Goal: Transaction & Acquisition: Register for event/course

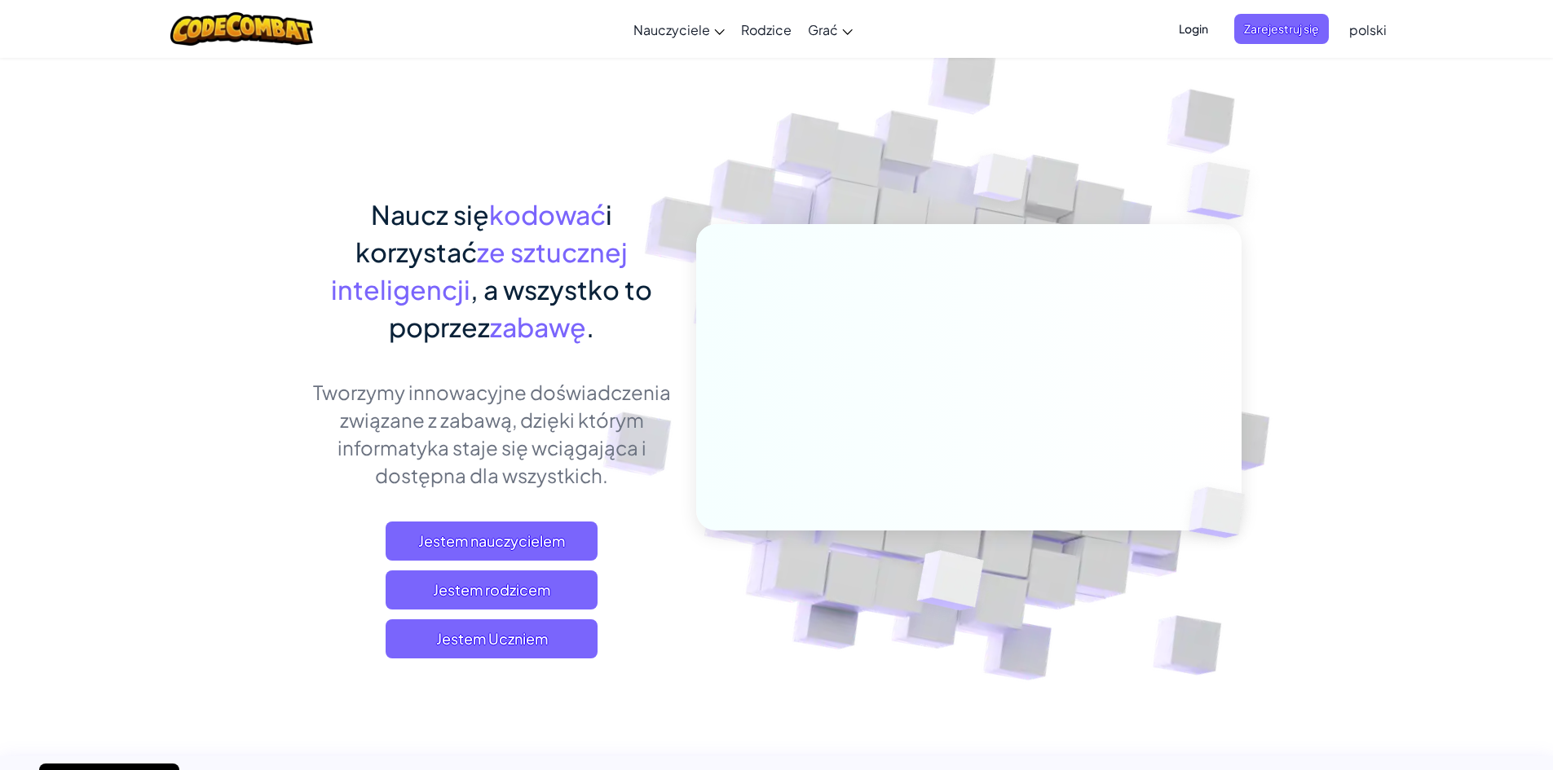
click at [585, 635] on span "Jestem Uczniem" at bounding box center [492, 638] width 212 height 39
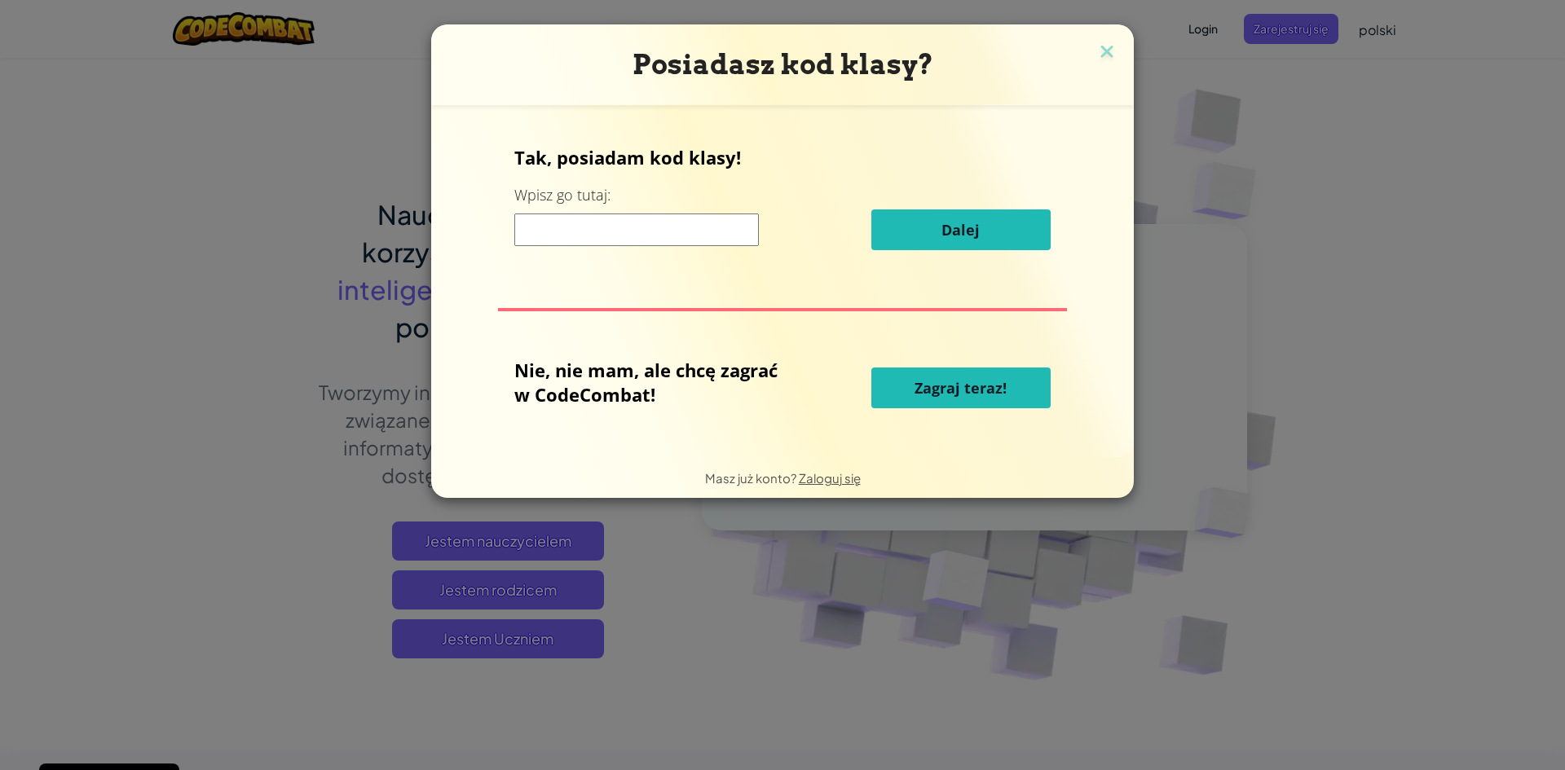
click at [535, 227] on input at bounding box center [636, 230] width 245 height 33
type input "BathPushHappy"
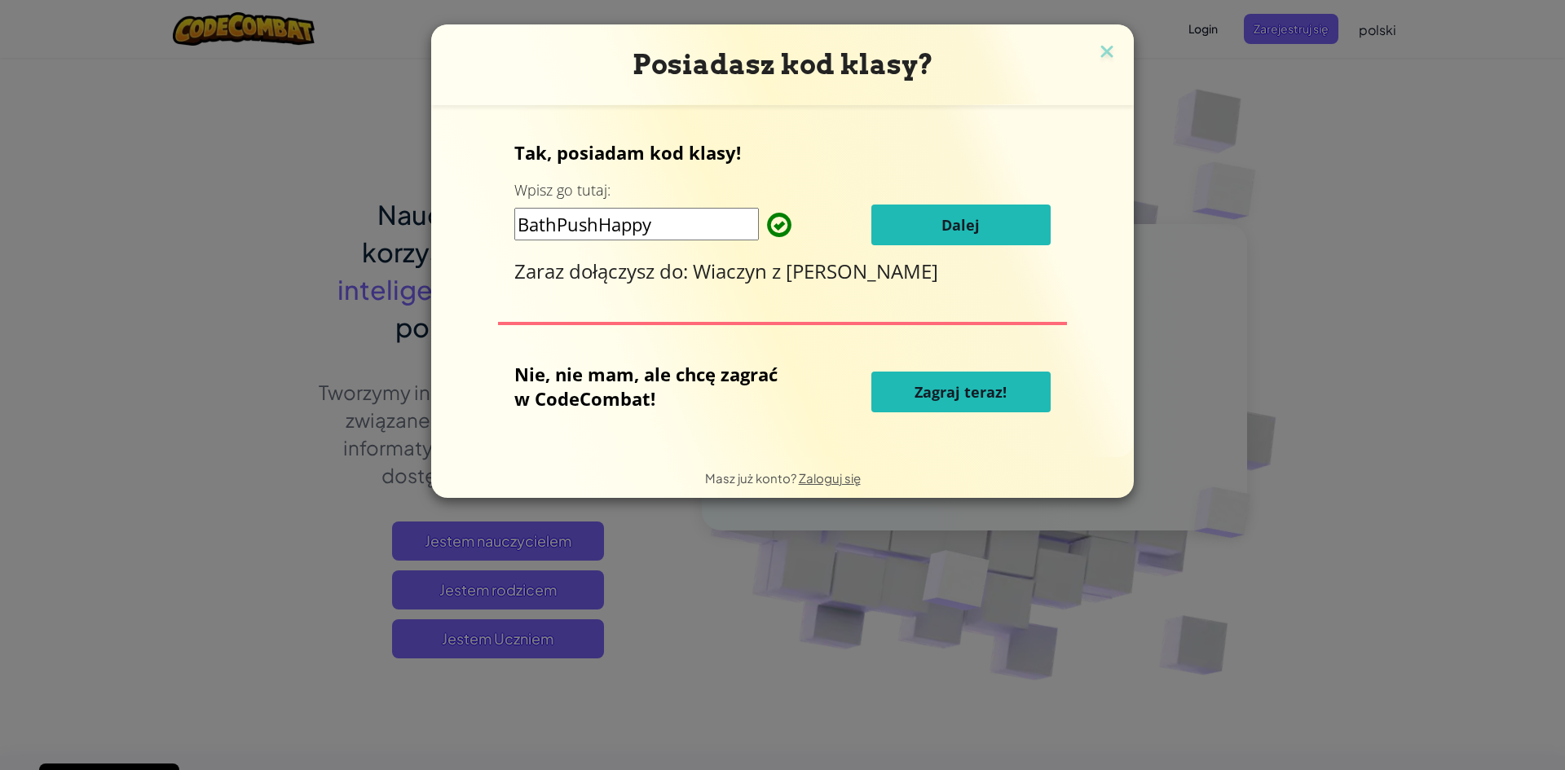
click at [952, 227] on font "Dalej" at bounding box center [960, 225] width 38 height 20
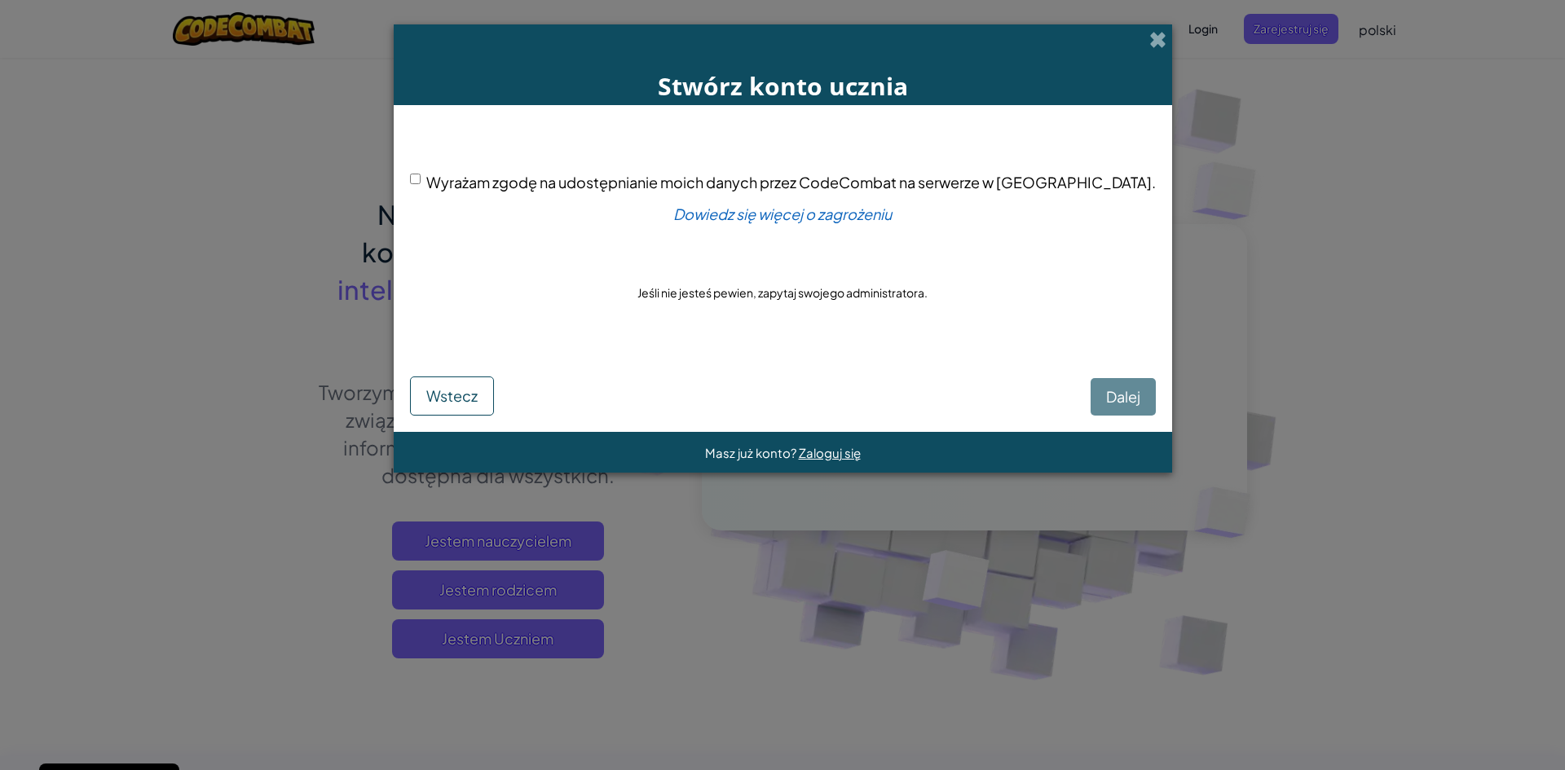
click at [421, 179] on input "Wyrażam zgodę na udostępnianie moich danych przez CodeCombat na serwerze w [GEO…" at bounding box center [415, 179] width 11 height 11
checkbox input "true"
click at [1106, 402] on font "Dalej" at bounding box center [1123, 396] width 34 height 19
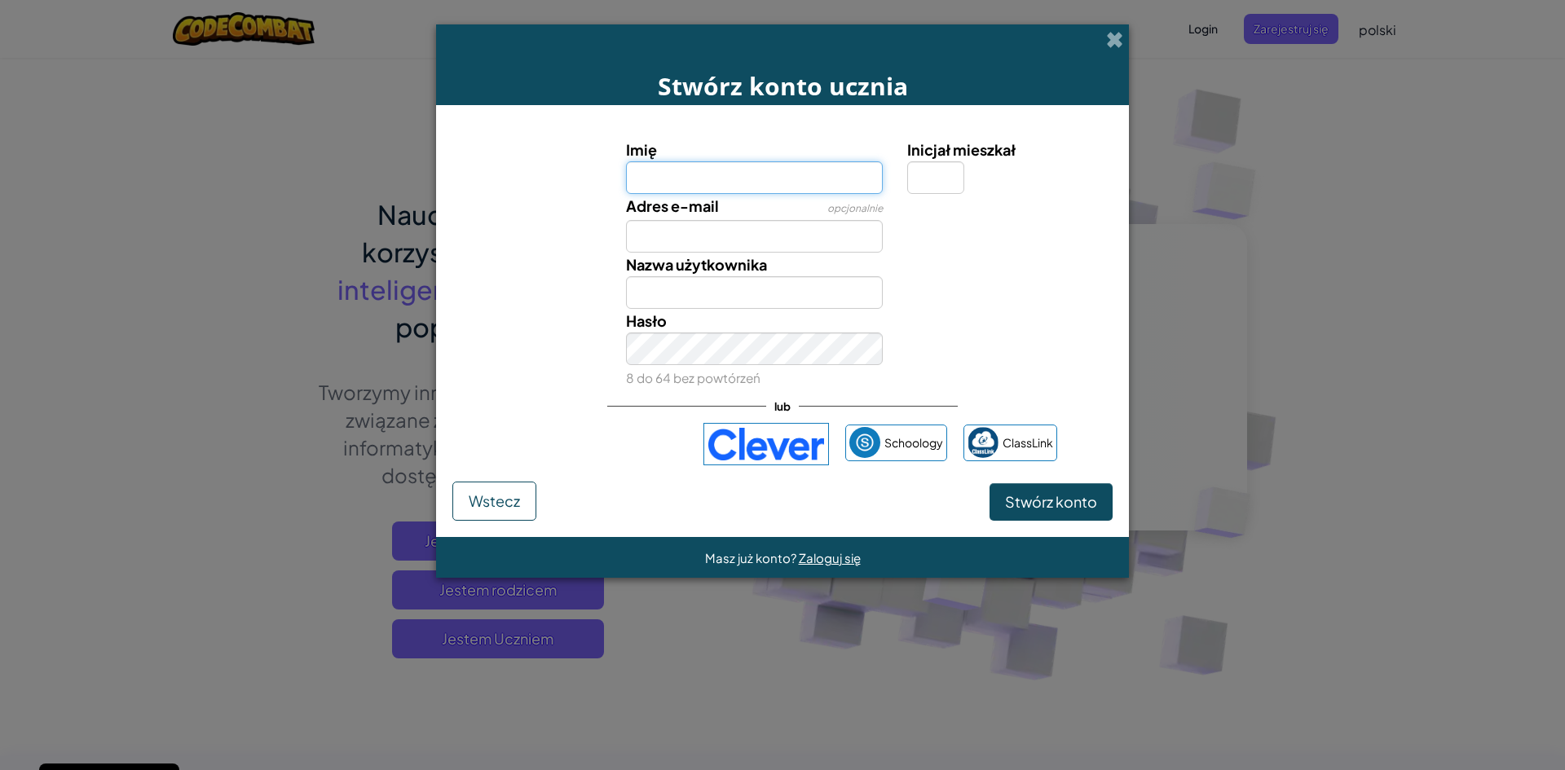
click at [759, 178] on input "Imię" at bounding box center [755, 177] width 258 height 33
type input "[PERSON_NAME]"
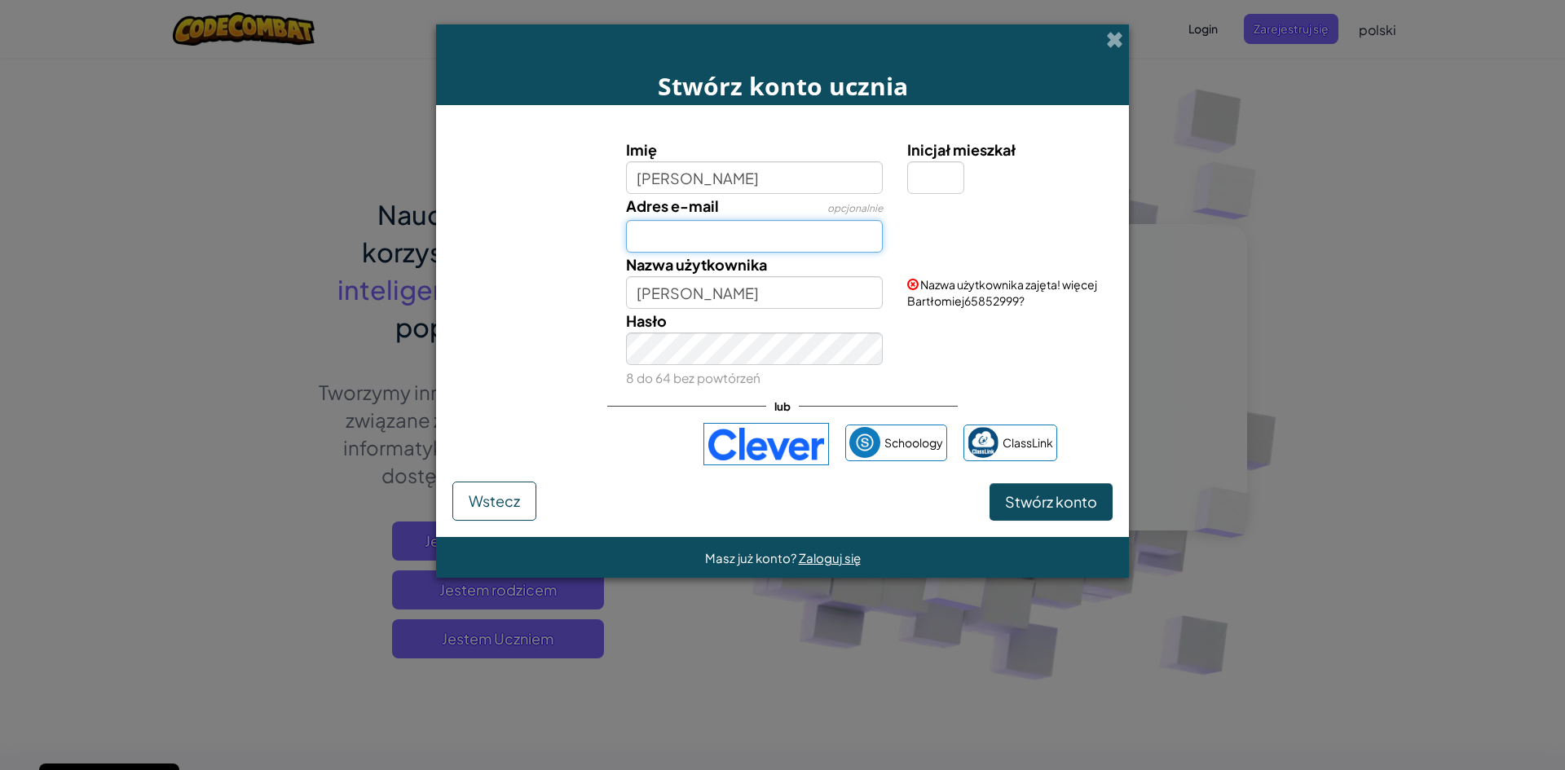
click at [710, 238] on input "Adres e-mail" at bounding box center [755, 236] width 258 height 33
click at [983, 240] on div "Adres e-mail opcjonalnie" at bounding box center [782, 223] width 677 height 59
click at [486, 503] on font "Wstecz" at bounding box center [494, 500] width 51 height 19
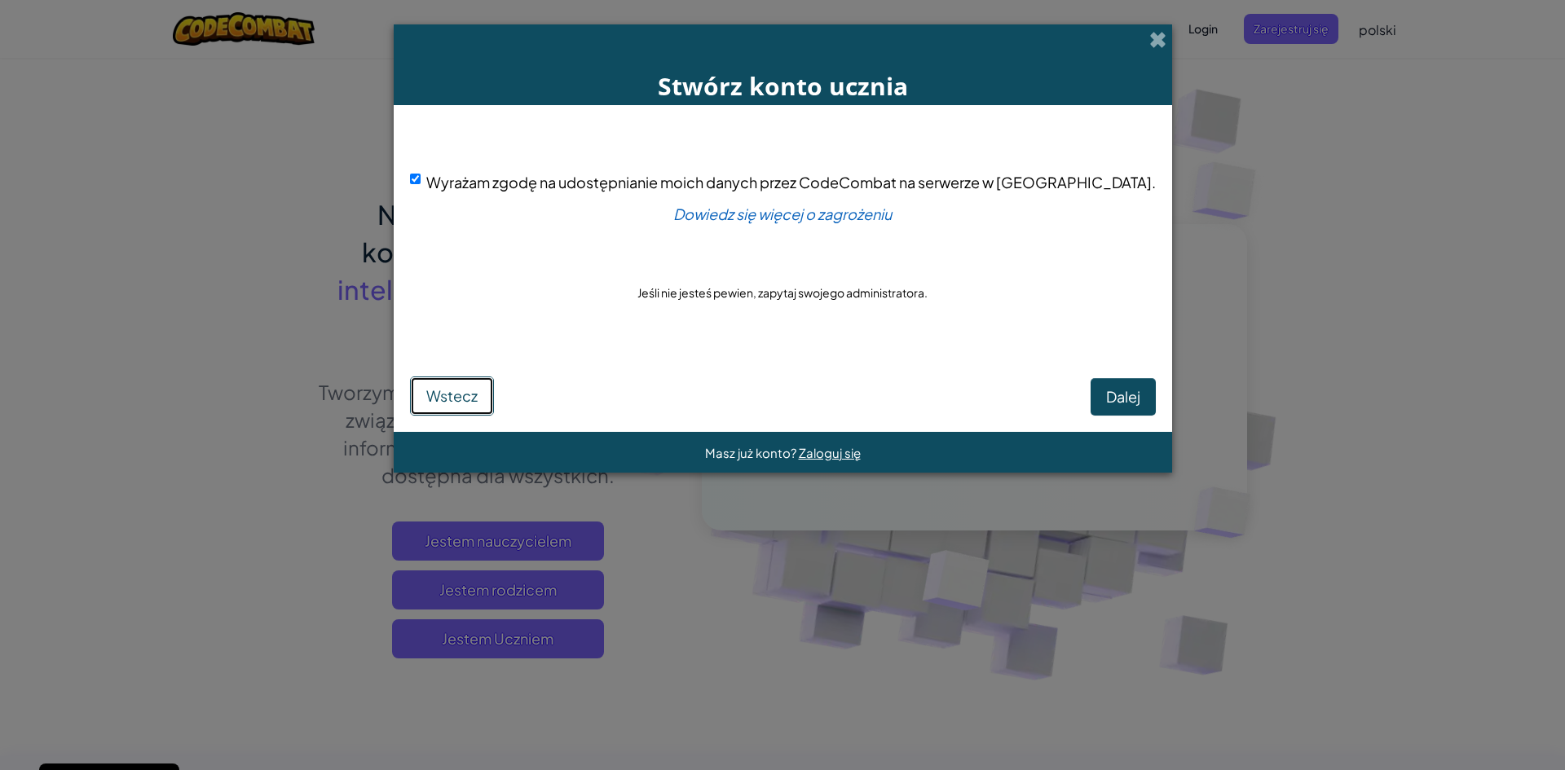
click at [478, 400] on font "Wstecz" at bounding box center [451, 395] width 51 height 19
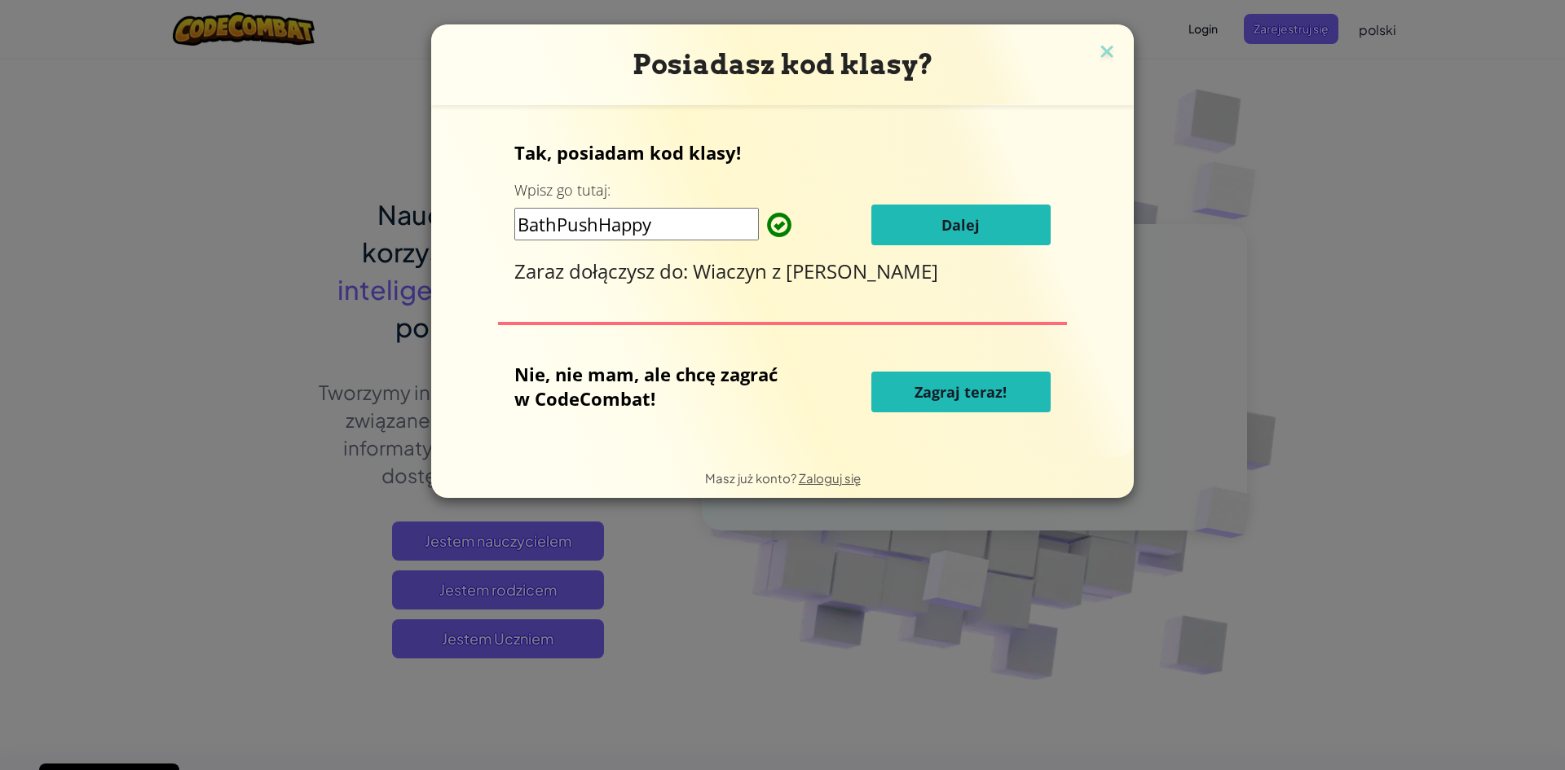
click at [902, 214] on button "Dalej" at bounding box center [960, 225] width 179 height 41
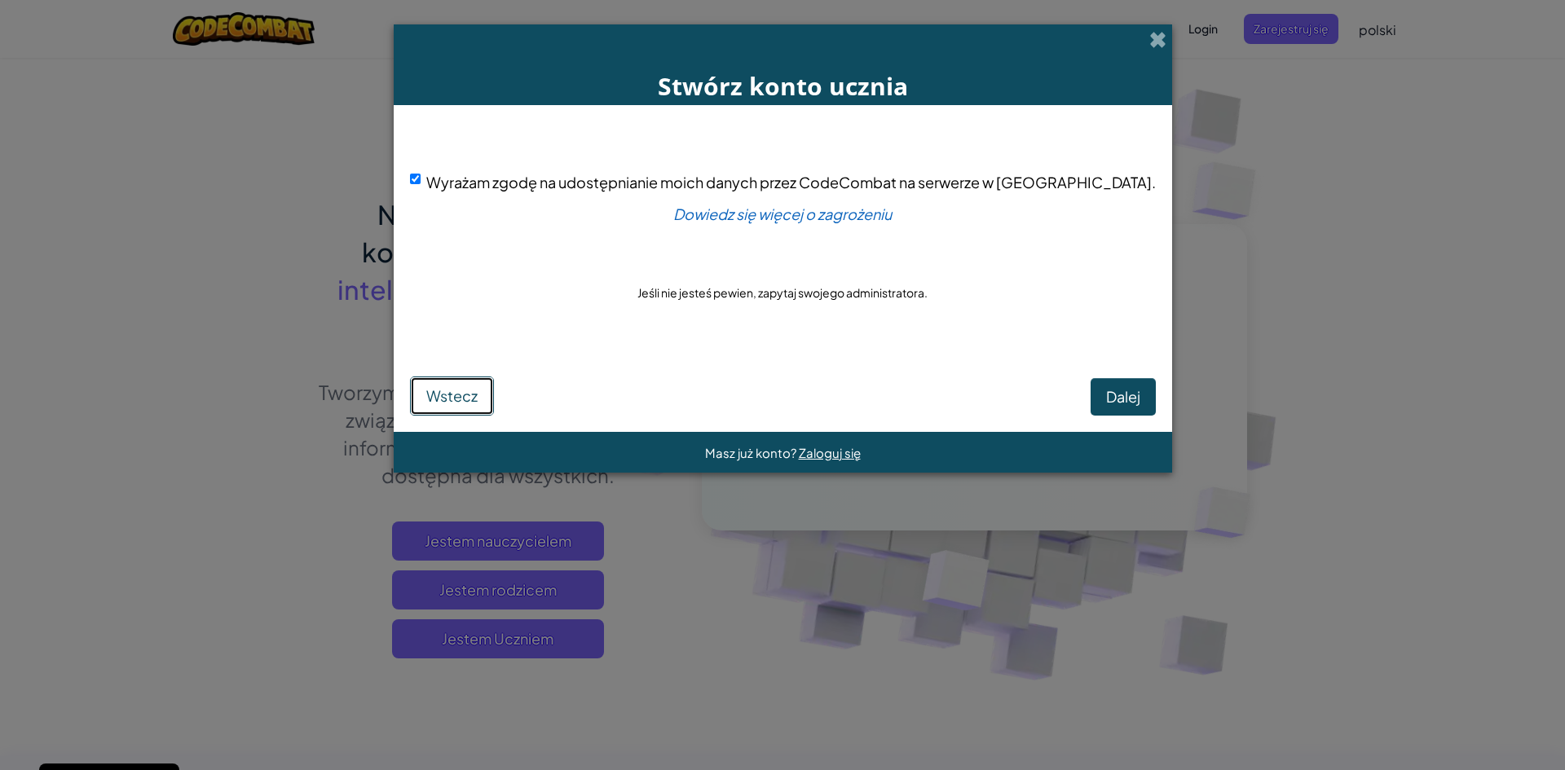
click at [478, 391] on font "Wstecz" at bounding box center [451, 395] width 51 height 19
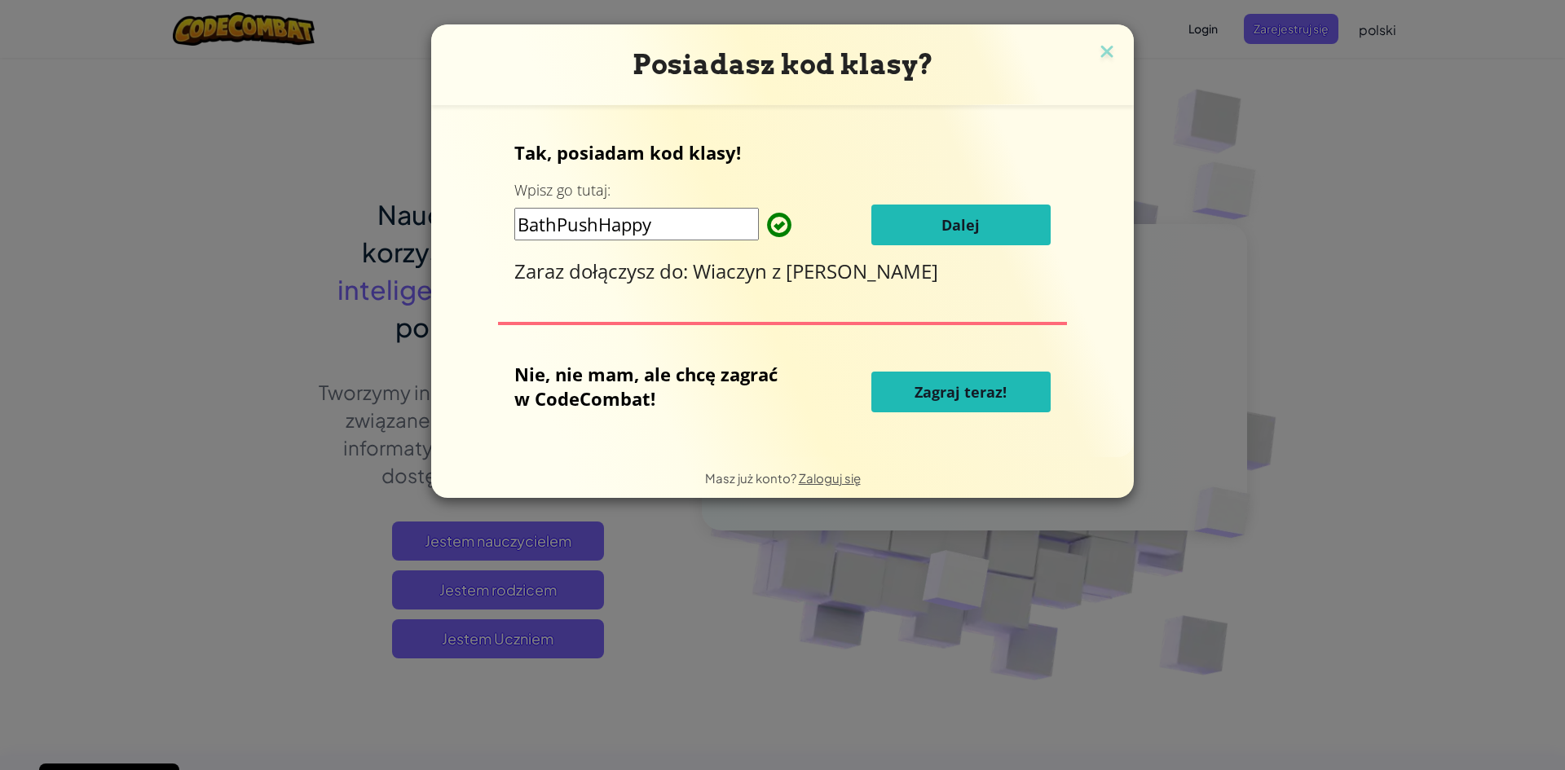
click at [960, 232] on font "Dalej" at bounding box center [960, 225] width 38 height 20
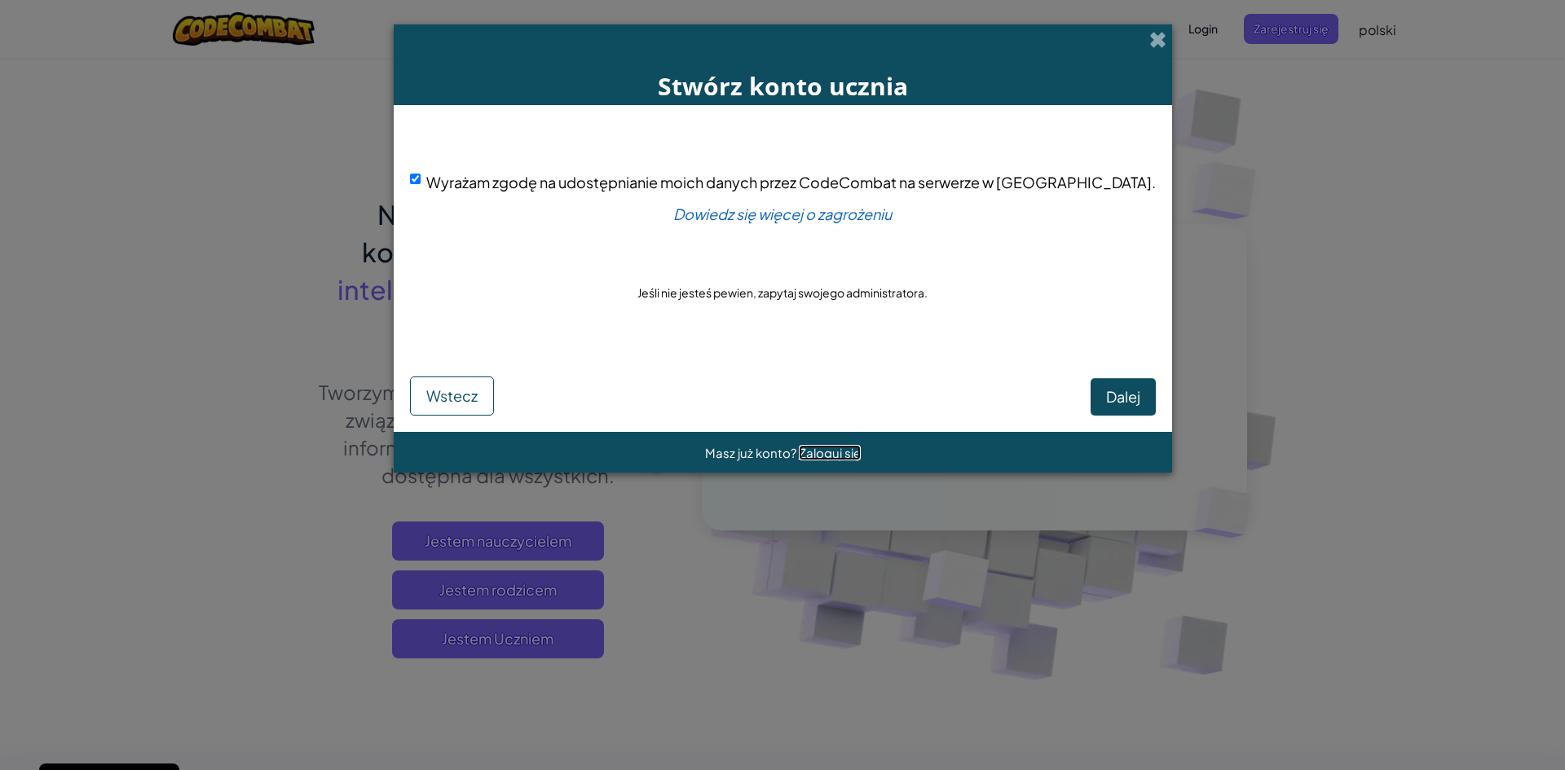
click at [828, 452] on font "Zaloguj się" at bounding box center [830, 452] width 62 height 15
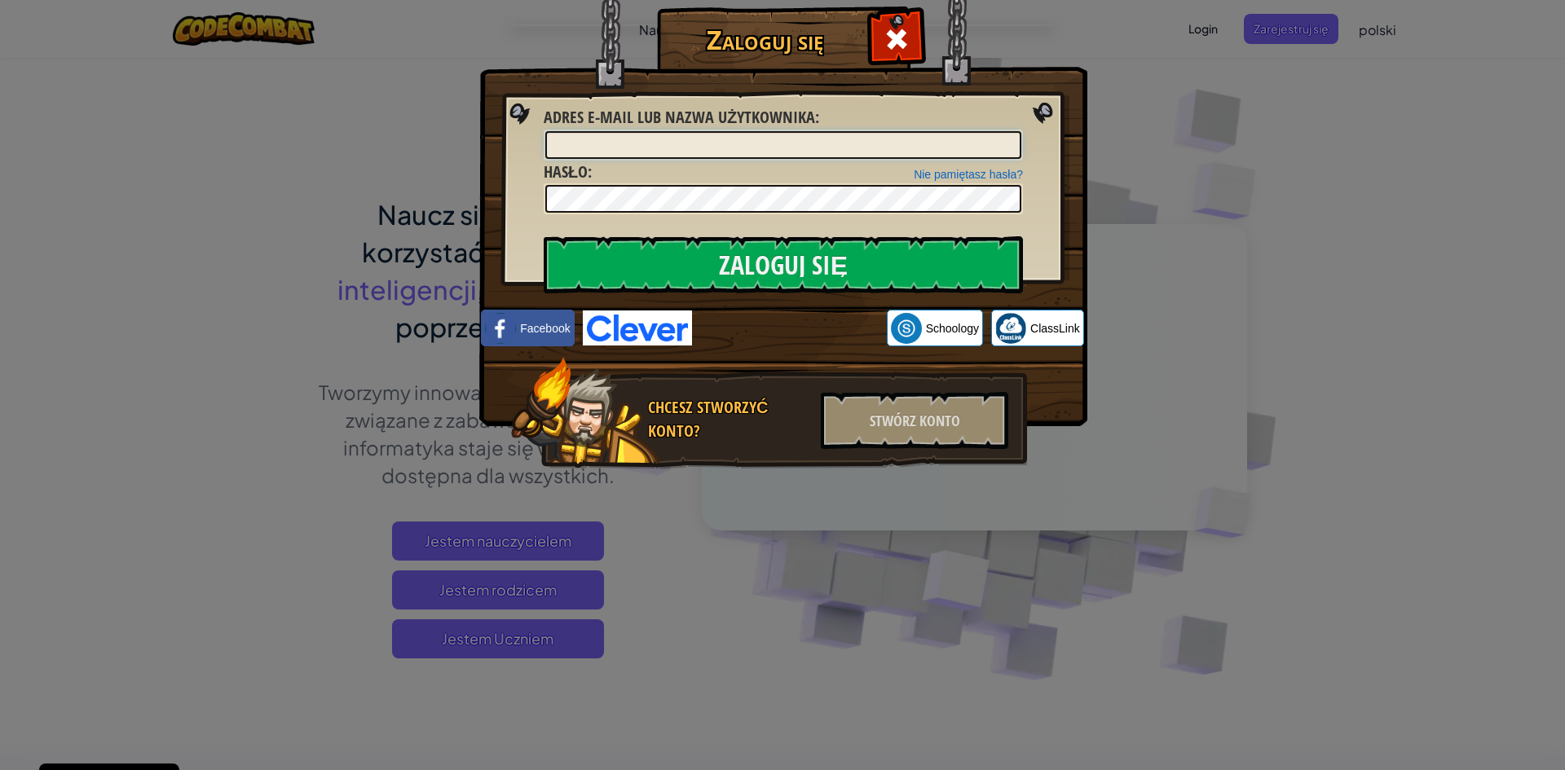
click at [612, 144] on input "Adres e-mail lub nazwa użytkownika :" at bounding box center [783, 145] width 476 height 28
type input "B"
click at [620, 145] on input "BartłomiejG" at bounding box center [783, 145] width 476 height 28
type input "BartłomiejG2025"
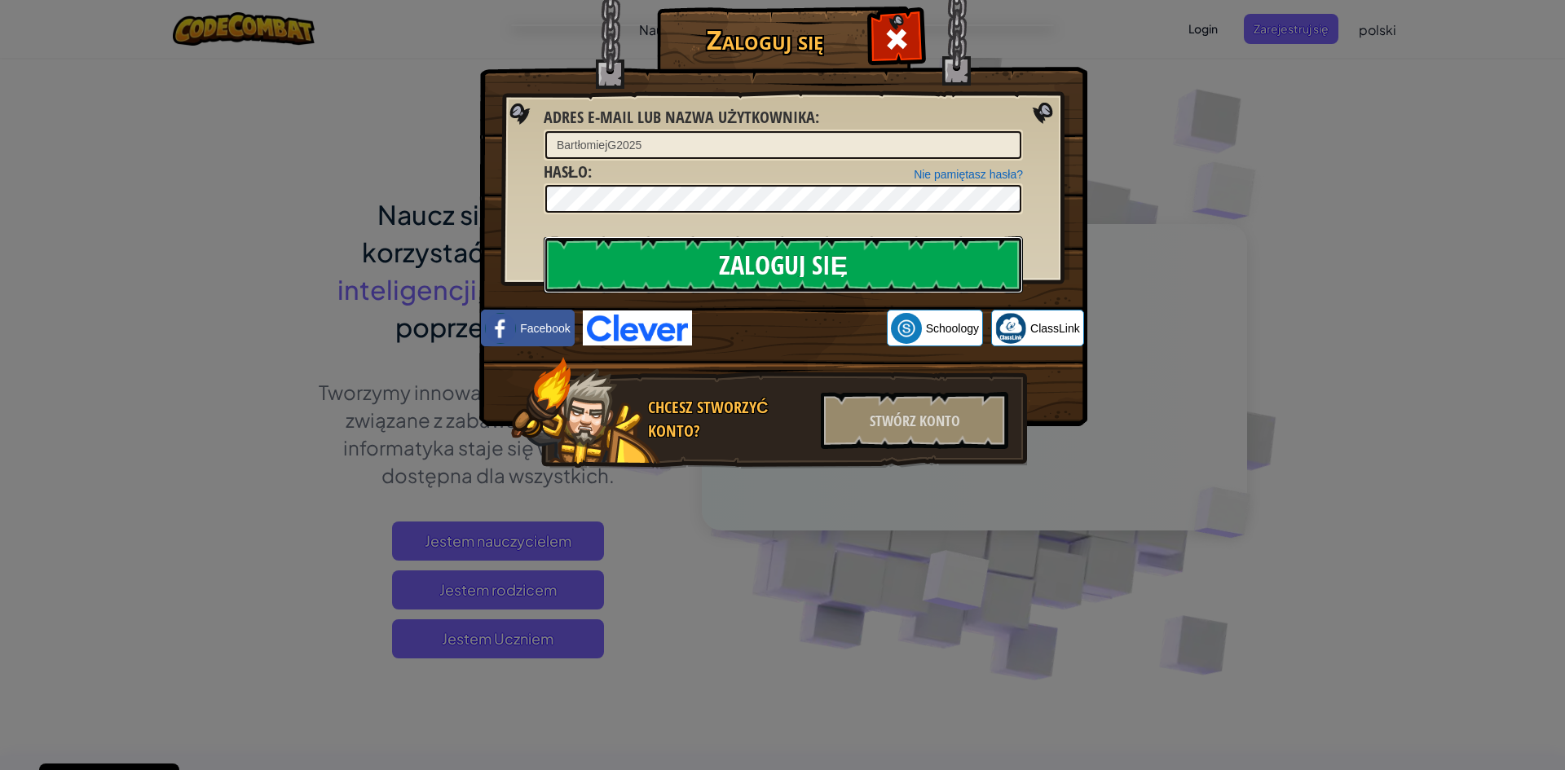
click at [740, 273] on input "Zaloguj się" at bounding box center [783, 264] width 479 height 57
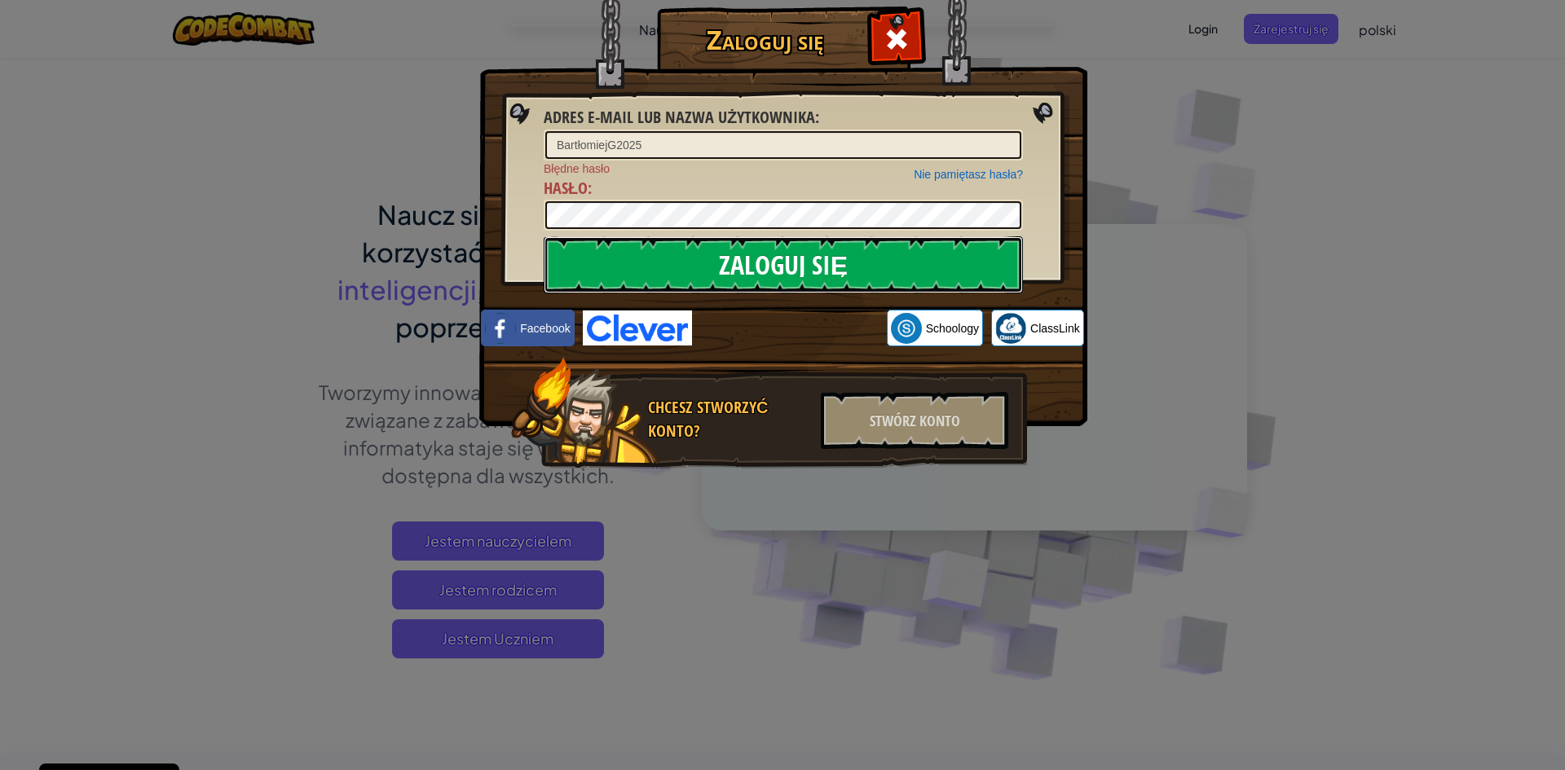
click at [682, 260] on input "Zaloguj się" at bounding box center [783, 264] width 479 height 57
click at [678, 267] on input "Zaloguj się" at bounding box center [783, 264] width 479 height 57
click at [724, 275] on input "Zaloguj się" at bounding box center [783, 264] width 479 height 57
